Goal: Use online tool/utility: Utilize a website feature to perform a specific function

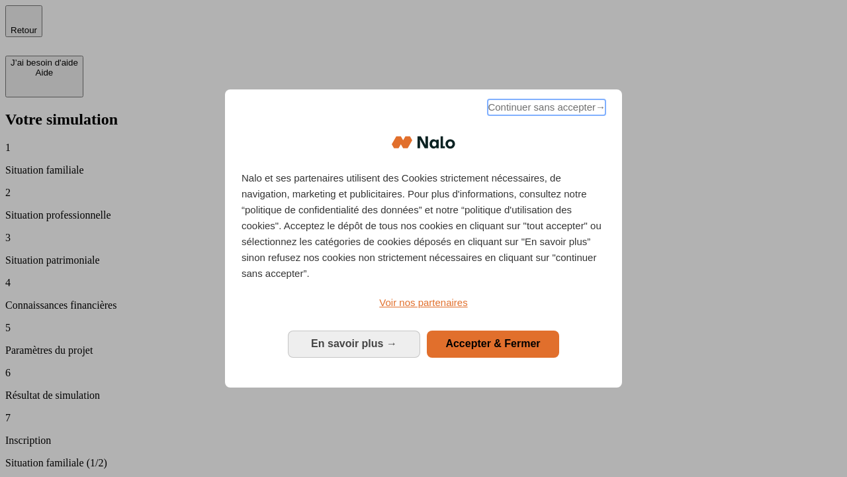
click at [546, 109] on span "Continuer sans accepter →" at bounding box center [547, 107] width 118 height 16
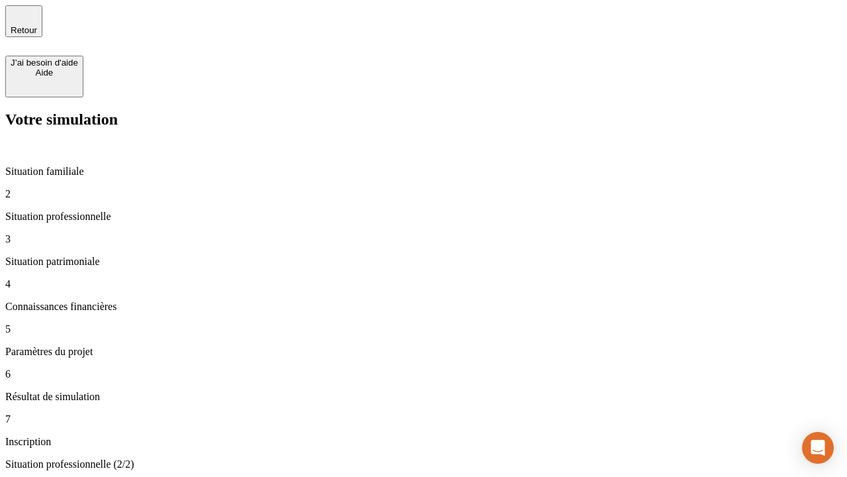
type input "30 000"
